Goal: Check status: Check status

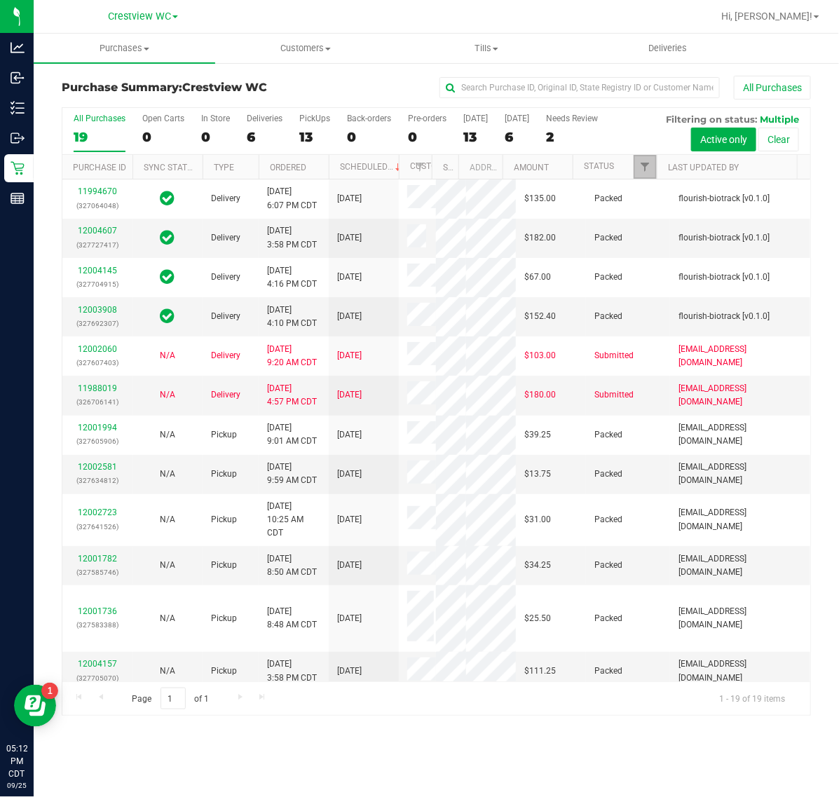
click at [650, 170] on link "Filter" at bounding box center [645, 167] width 23 height 24
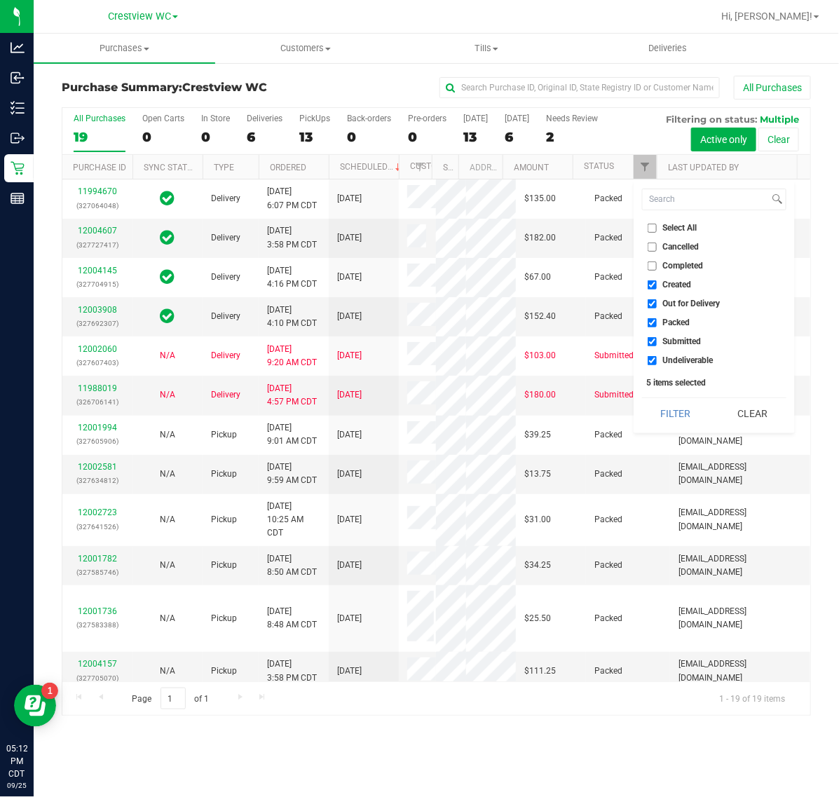
click at [677, 288] on span "Created" at bounding box center [677, 284] width 29 height 8
click at [657, 288] on input "Created" at bounding box center [652, 284] width 9 height 9
checkbox input "false"
click at [682, 299] on span "Out for Delivery" at bounding box center [691, 303] width 57 height 8
click at [657, 299] on input "Out for Delivery" at bounding box center [652, 303] width 9 height 9
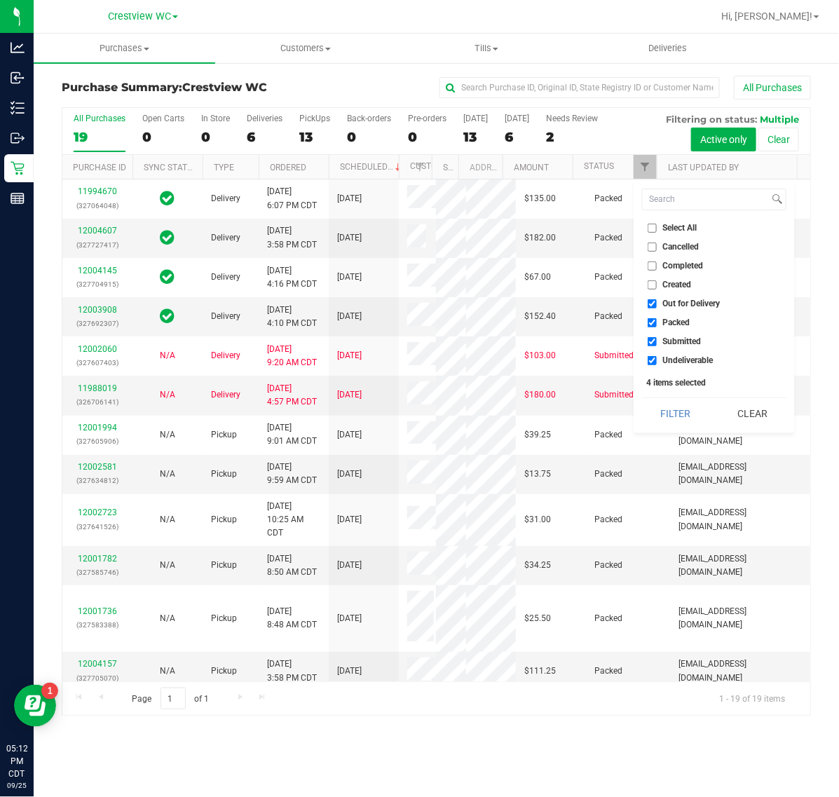
checkbox input "false"
drag, startPoint x: 678, startPoint y: 337, endPoint x: 679, endPoint y: 362, distance: 24.5
click at [678, 341] on span "Submitted" at bounding box center [682, 341] width 39 height 8
click at [657, 341] on input "Submitted" at bounding box center [652, 341] width 9 height 9
checkbox input "false"
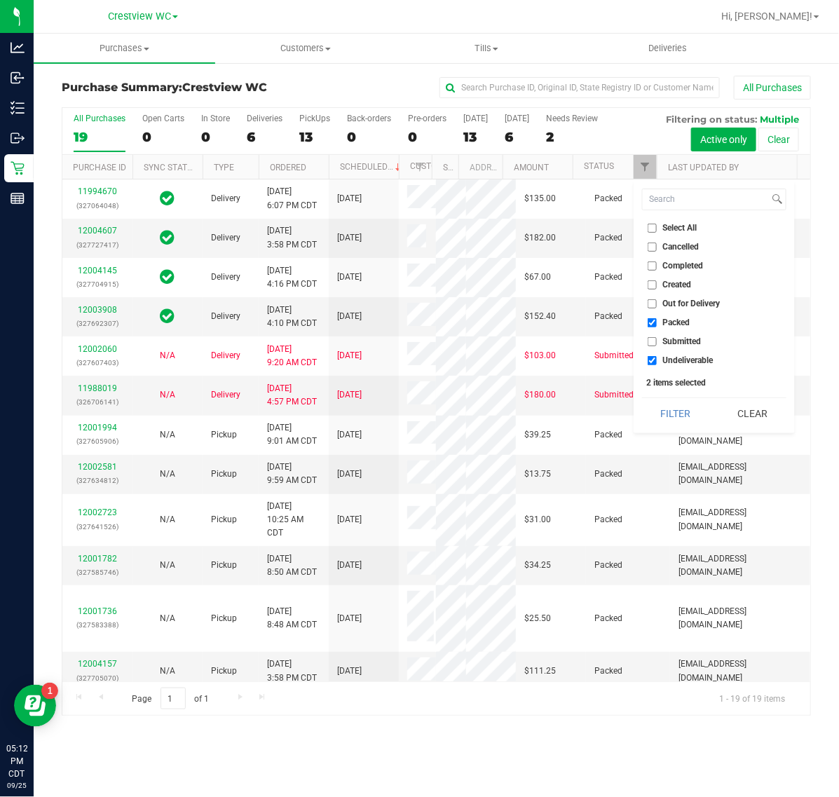
drag, startPoint x: 679, startPoint y: 362, endPoint x: 679, endPoint y: 376, distance: 14.0
click at [679, 362] on span "Undeliverable" at bounding box center [688, 360] width 50 height 8
click at [657, 362] on input "Undeliverable" at bounding box center [652, 360] width 9 height 9
checkbox input "false"
click at [667, 407] on button "Filter" at bounding box center [675, 413] width 67 height 31
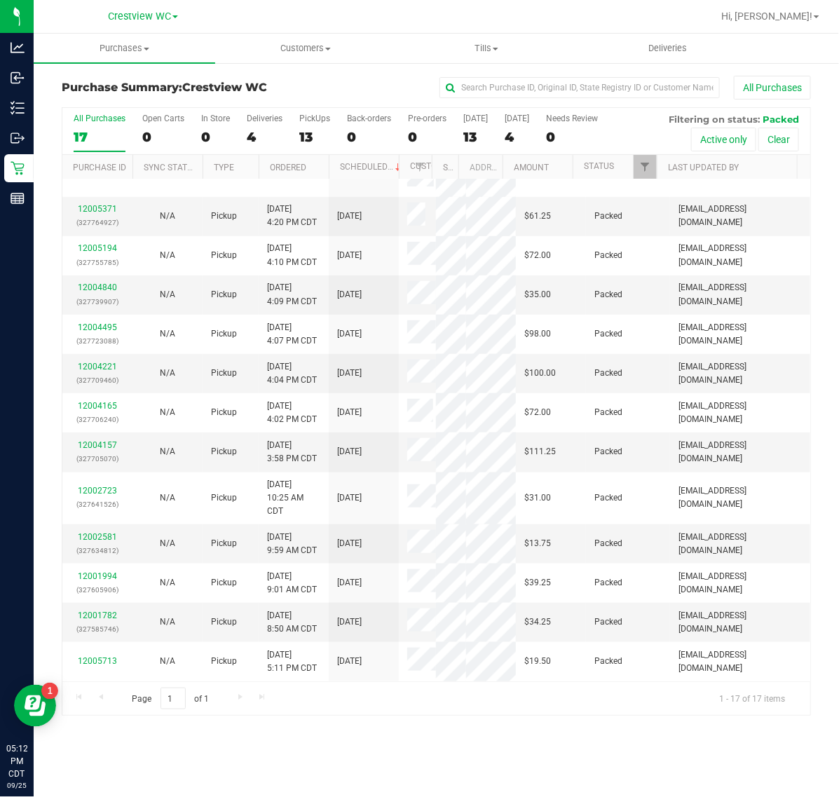
scroll to position [509, 0]
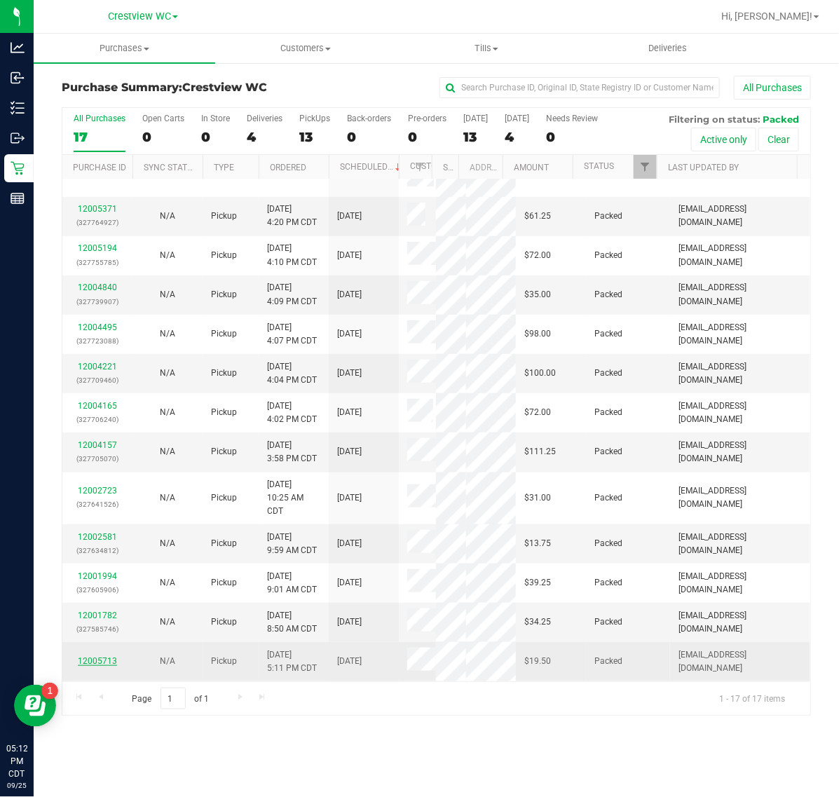
click at [100, 663] on link "12005713" at bounding box center [97, 661] width 39 height 10
